Goal: Transaction & Acquisition: Purchase product/service

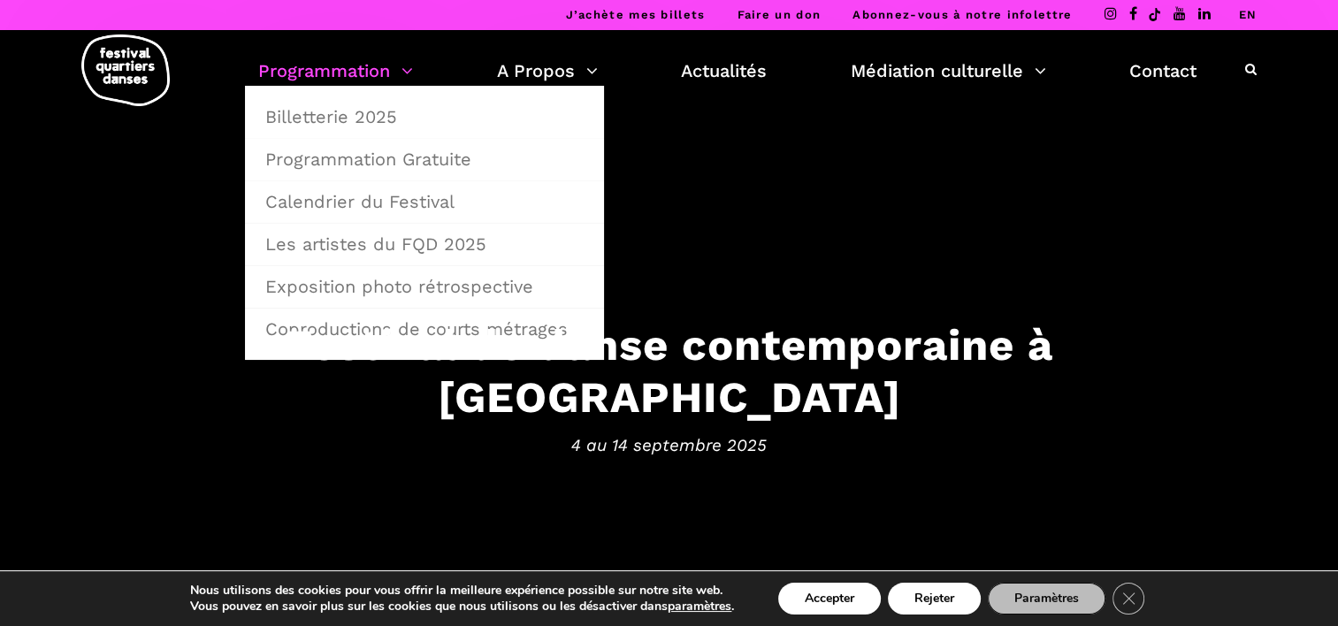
click at [345, 81] on link "Programmation" at bounding box center [335, 71] width 155 height 30
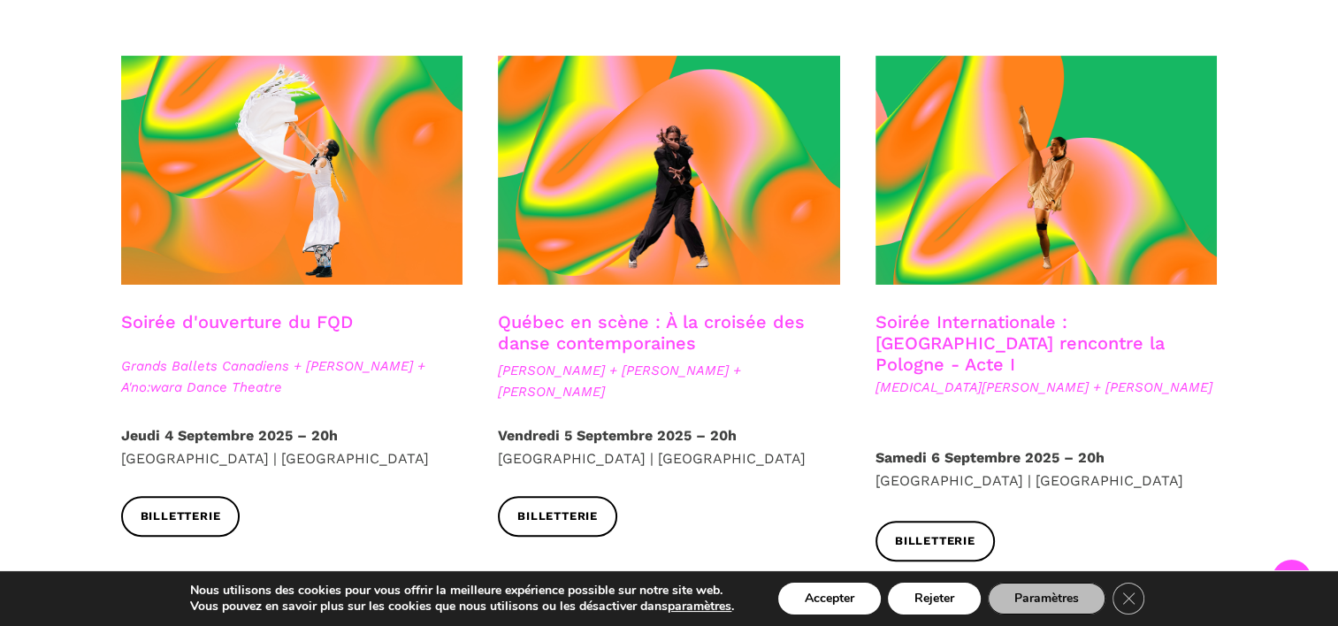
scroll to position [531, 0]
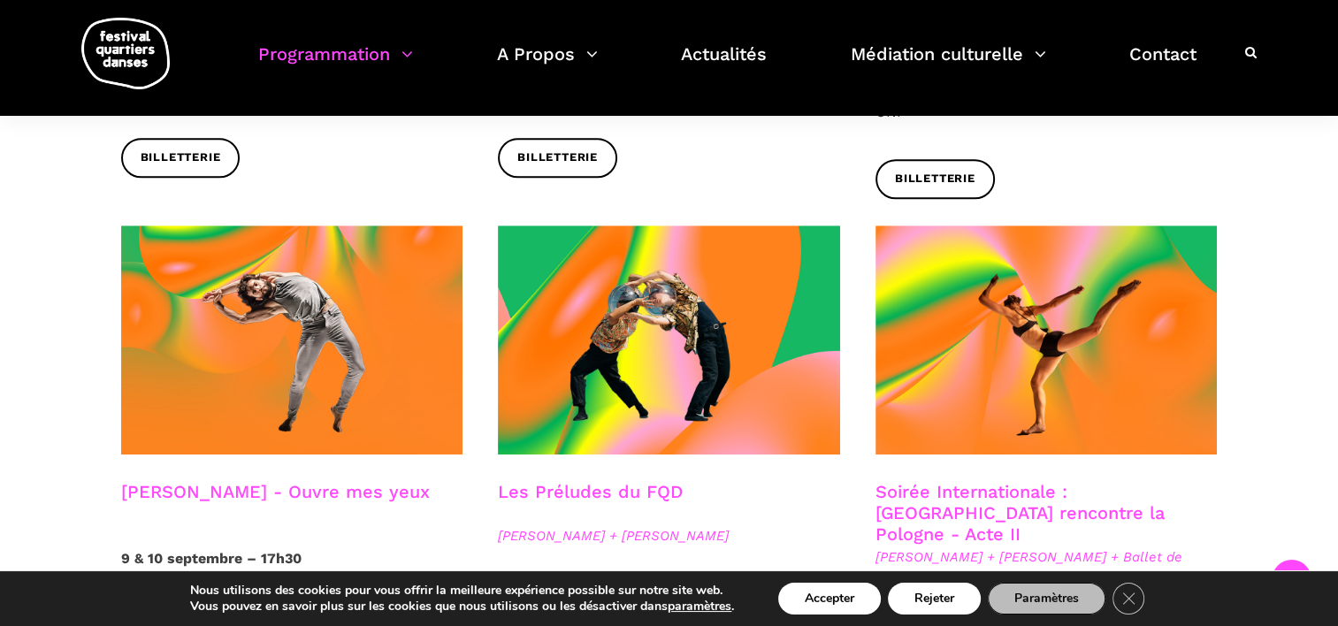
scroll to position [1415, 0]
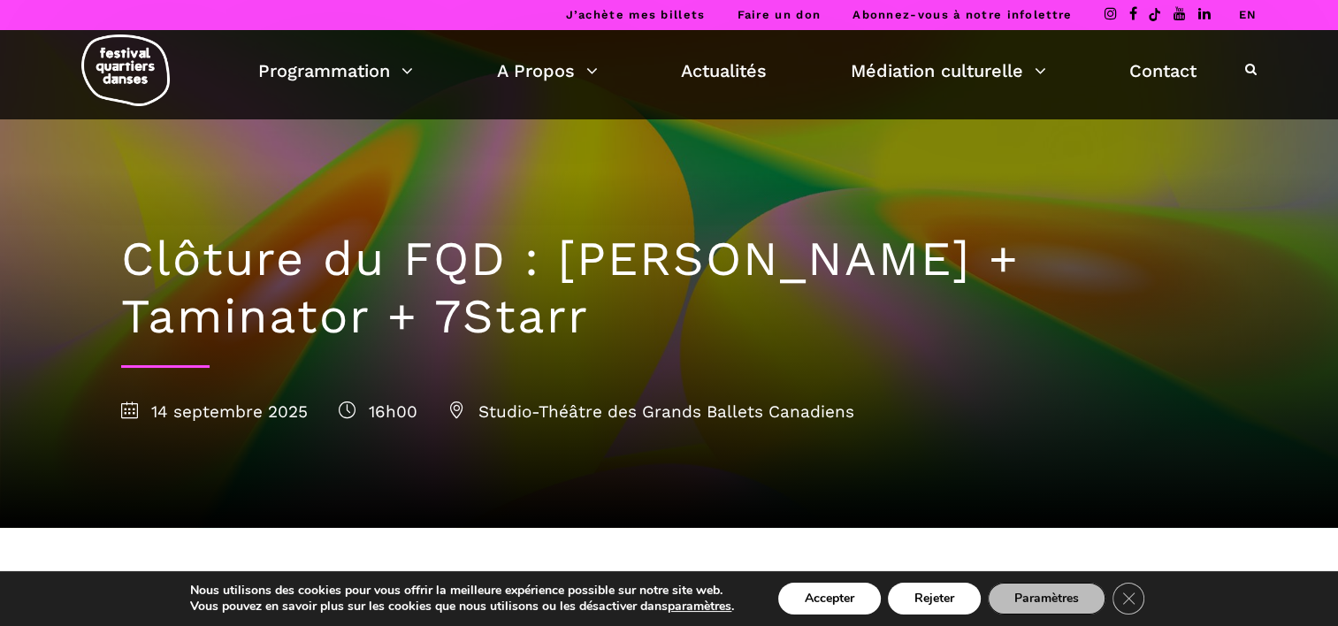
click at [931, 597] on button "Rejeter" at bounding box center [934, 599] width 93 height 32
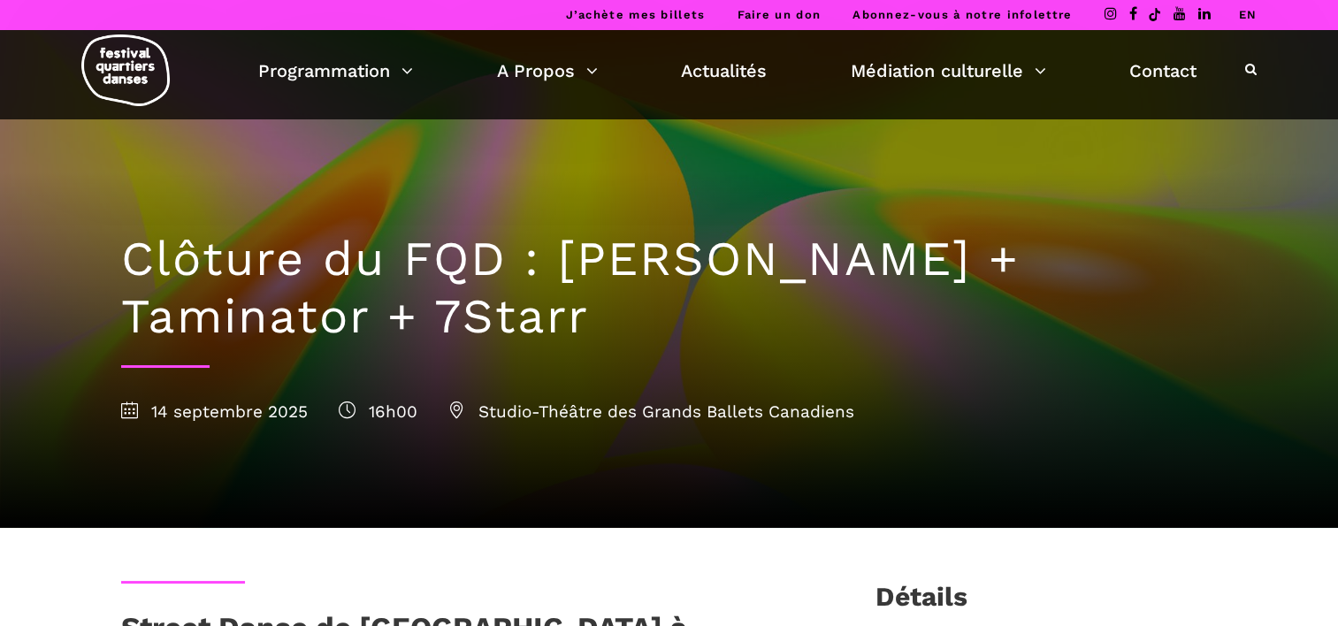
scroll to position [35, 0]
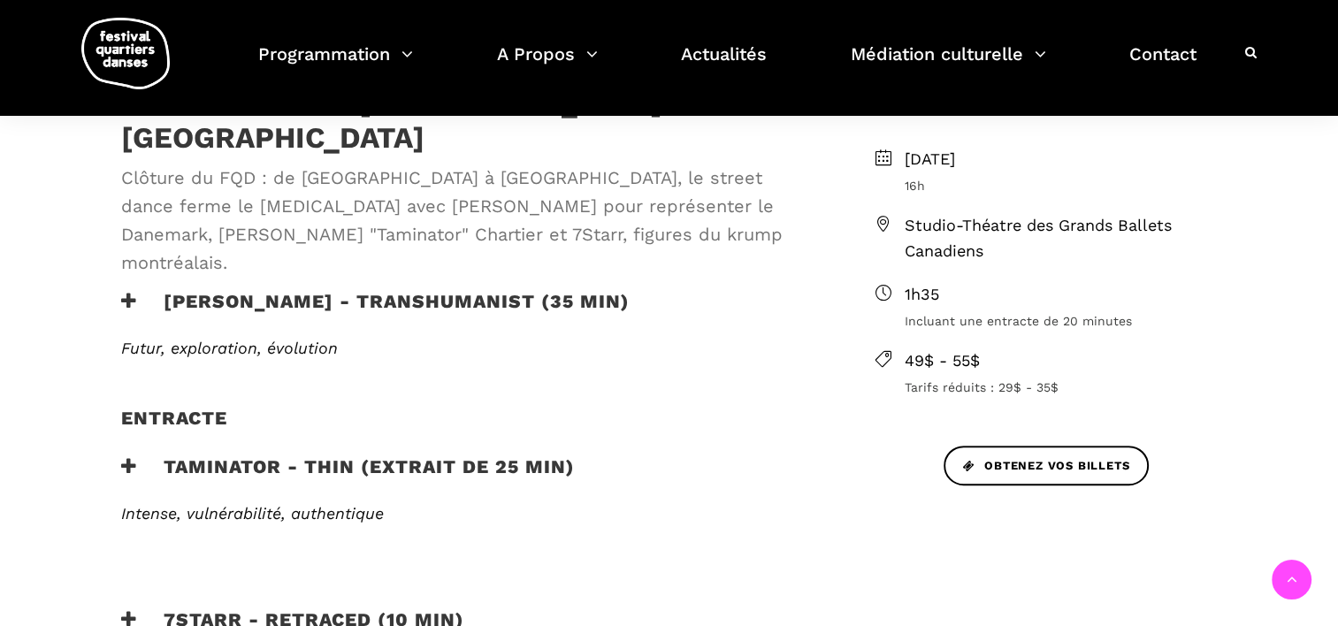
scroll to position [565, 0]
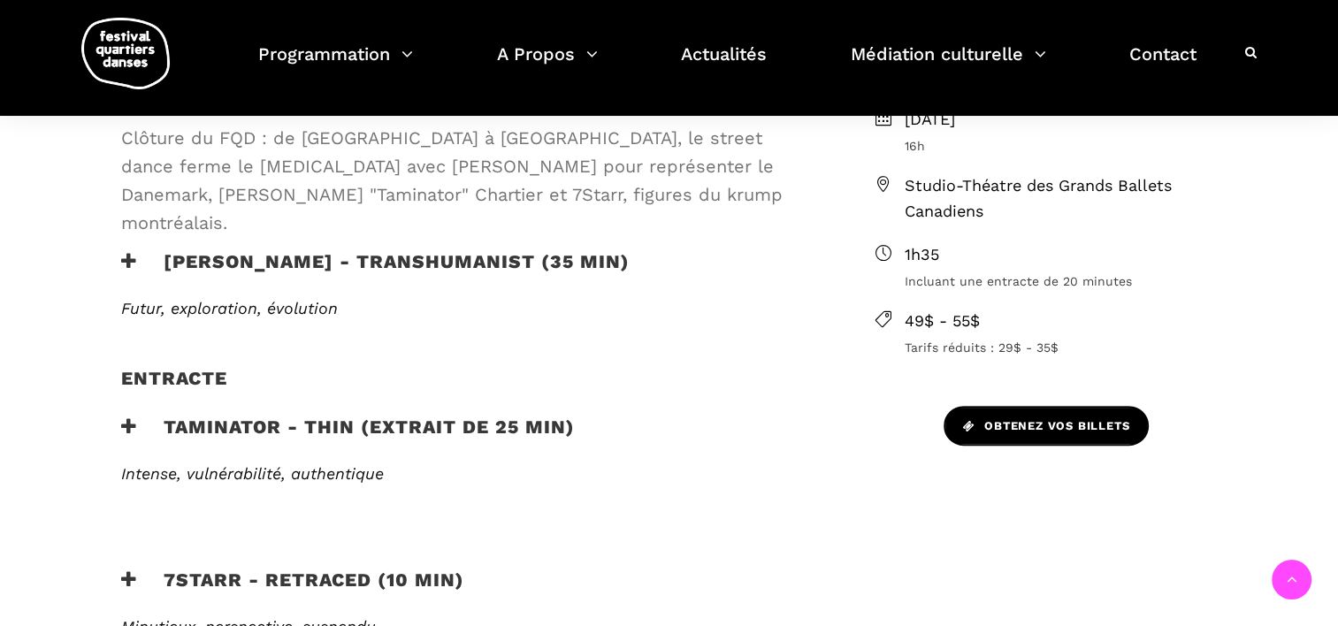
click at [1070, 425] on span "Obtenez vos billets" at bounding box center [1046, 427] width 166 height 19
